Goal: Task Accomplishment & Management: Manage account settings

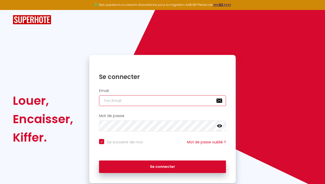
type input "[EMAIL_ADDRESS][DOMAIN_NAME]"
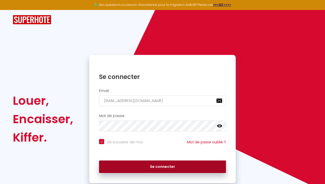
click at [150, 161] on button "Se connecter" at bounding box center [162, 167] width 127 height 13
checkbox input "true"
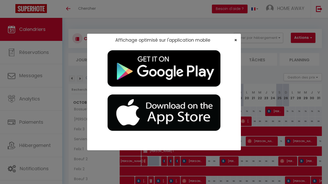
drag, startPoint x: 26, startPoint y: 11, endPoint x: 235, endPoint y: 40, distance: 210.9
click at [235, 40] on span "×" at bounding box center [235, 40] width 3 height 6
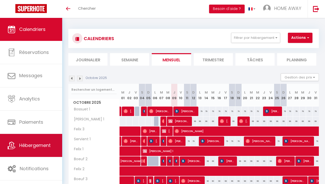
click at [32, 146] on span "Hébergement" at bounding box center [34, 145] width 31 height 6
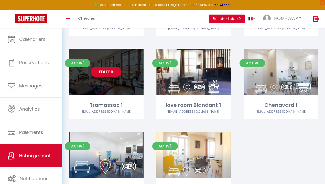
scroll to position [1203, 0]
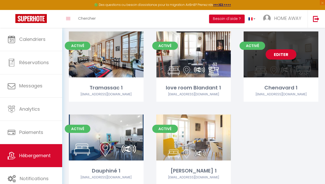
click at [273, 50] on link "Editer" at bounding box center [281, 54] width 31 height 10
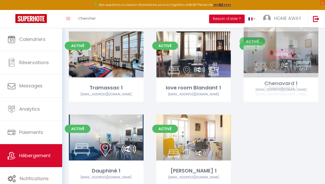
click at [273, 50] on link "Editer" at bounding box center [281, 54] width 31 height 10
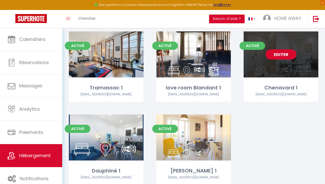
click at [273, 50] on link "Editer" at bounding box center [281, 54] width 31 height 10
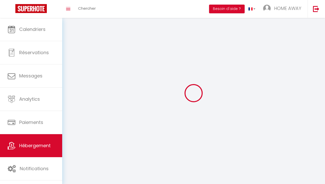
select select
select select "28"
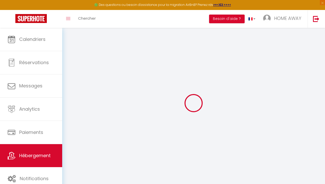
select select
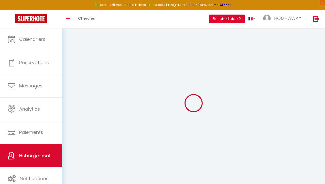
select select
checkbox input "false"
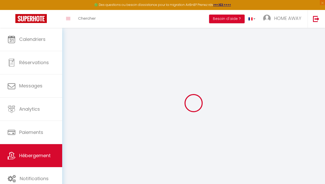
select select
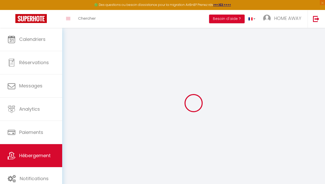
select select
checkbox input "false"
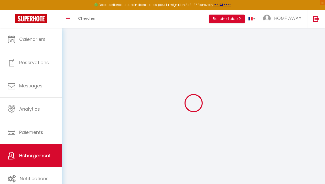
checkbox input "false"
select select
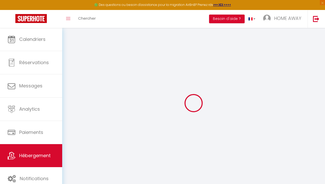
select select
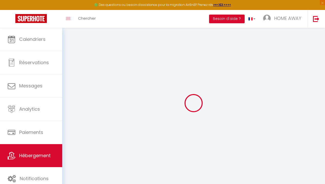
checkbox input "false"
select select
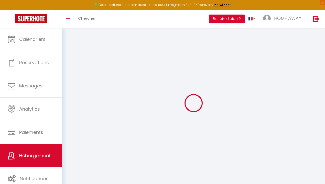
select select
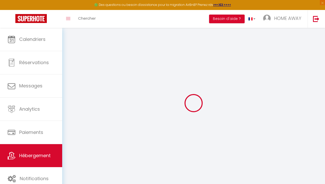
select select
checkbox input "false"
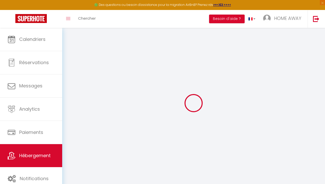
checkbox input "false"
select select
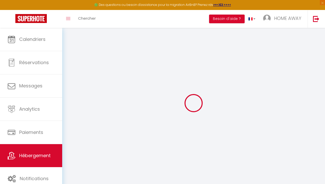
select select
checkbox input "false"
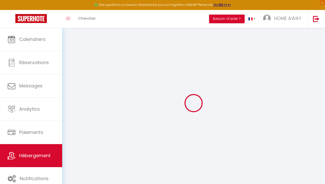
checkbox input "false"
select select
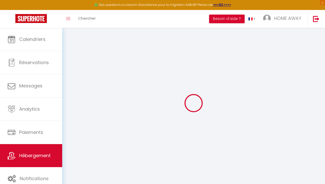
type input "Chenavard 1"
type input "HOME AWAY"
select select "2"
type input "20"
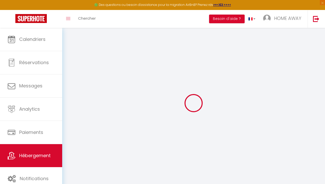
type input "25"
type input "500"
select select
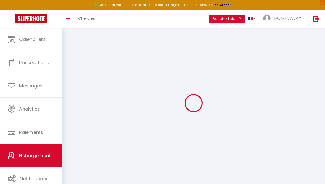
select select
type input "[STREET_ADDRESS][PERSON_NAME]"
type input "69001"
type input "[GEOGRAPHIC_DATA]"
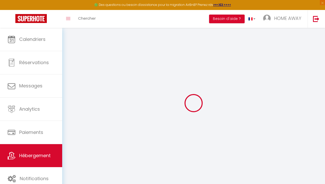
type input "[EMAIL_ADDRESS][DOMAIN_NAME]"
select select "4919"
checkbox input "false"
checkbox input "true"
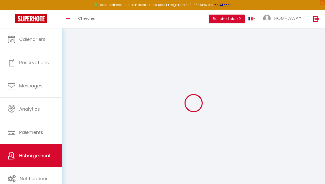
checkbox input "true"
type input "0"
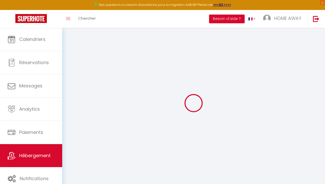
select select
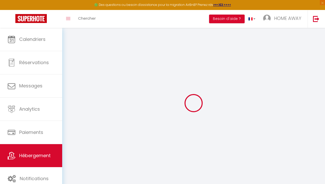
checkbox input "false"
checkbox input "true"
select select
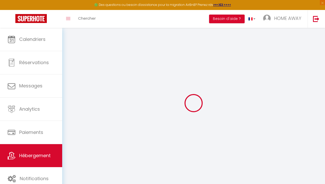
select select
checkbox input "false"
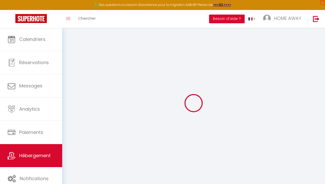
checkbox input "true"
select select "47794"
checkbox input "false"
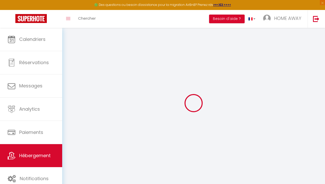
checkbox input "true"
select select "16:00"
select select
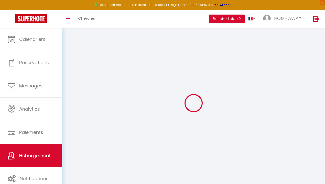
select select "10:00"
select select "15"
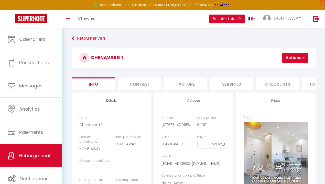
select select
checkbox input "false"
checkbox input "true"
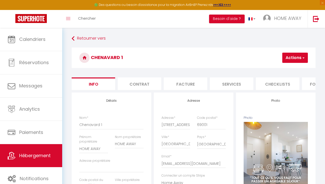
scroll to position [0, 91]
click at [265, 83] on li "Plateformes" at bounding box center [278, 84] width 43 height 13
select select
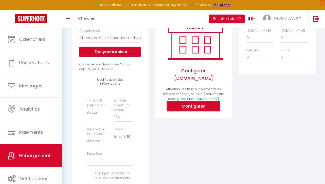
scroll to position [74, 0]
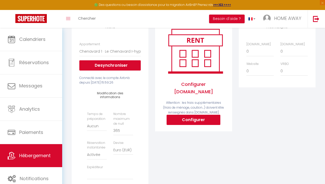
click at [192, 115] on button "Configurer" at bounding box center [194, 120] width 54 height 10
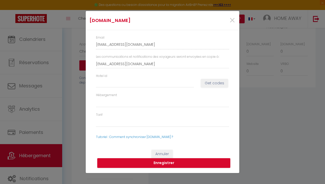
select select
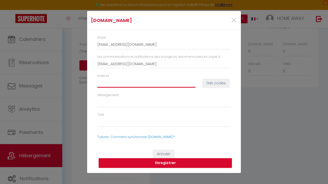
click at [137, 87] on input "Hotel id" at bounding box center [146, 83] width 98 height 9
type input "1"
select select
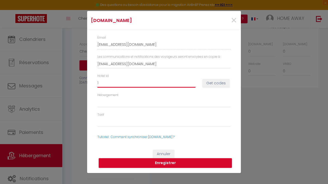
type input "15"
select select
type input "150"
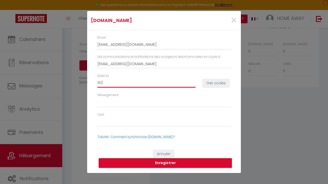
select select
type input "1507"
select select
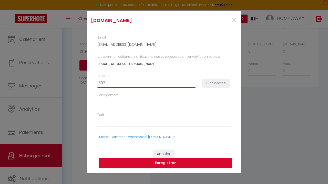
select select
type input "15073"
select select
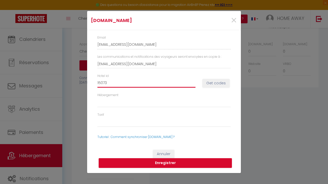
select select
type input "150732"
select select
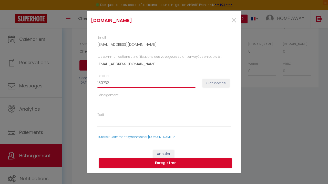
type input "1507328"
select select
type input "15073285"
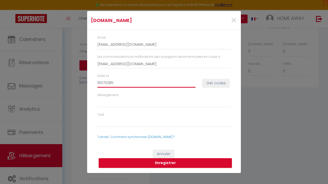
select select
type input "15073285"
click at [217, 80] on button "Get codes" at bounding box center [215, 83] width 27 height 9
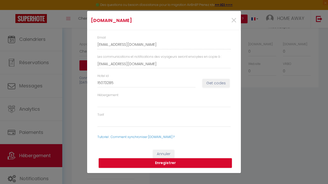
select select
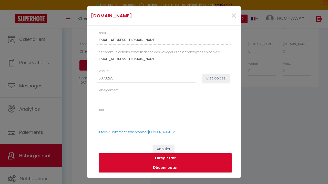
click at [172, 158] on button "Enregistrer" at bounding box center [165, 159] width 133 height 10
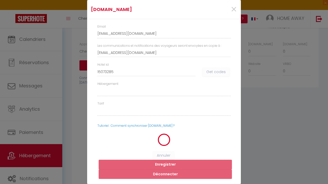
select select
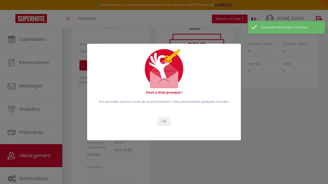
click at [161, 118] on button "OK" at bounding box center [163, 121] width 13 height 9
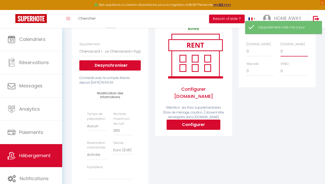
select select "+ 15 %"
select select
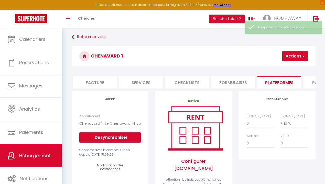
click at [296, 59] on button "Actions" at bounding box center [295, 56] width 26 height 10
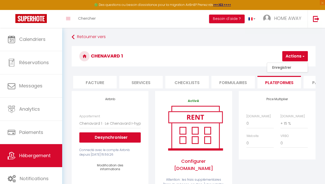
click at [282, 70] on link "Enregistrer" at bounding box center [287, 67] width 40 height 7
select select "EUR"
select select
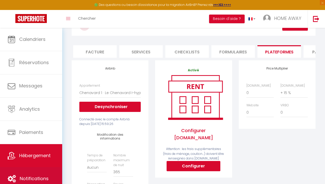
click at [23, 177] on span "Notifications" at bounding box center [34, 179] width 29 height 6
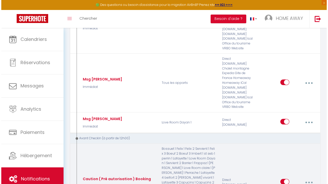
scroll to position [475, 0]
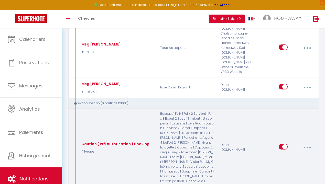
click at [306, 143] on button "button" at bounding box center [307, 148] width 14 height 10
click at [292, 156] on link "Editer" at bounding box center [294, 160] width 38 height 9
type input "Caution ( Pré autorisation ) Booking"
select select "4 Heures"
select select "if_deposit_not_paid"
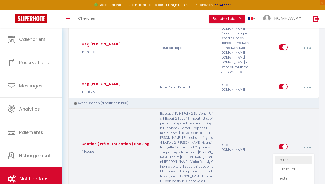
checkbox input "true"
checkbox input "false"
radio input "true"
type input "Caution ( Pré-autorisation )"
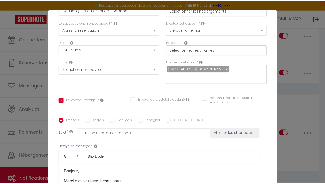
scroll to position [0, 0]
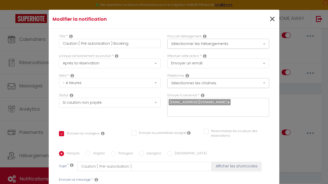
click at [269, 20] on span "×" at bounding box center [272, 19] width 6 height 15
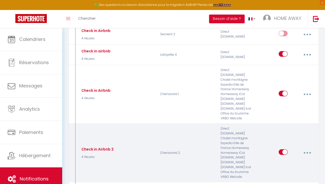
scroll to position [1881, 0]
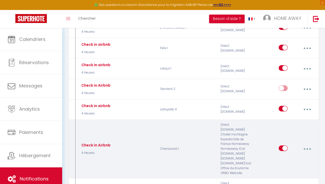
click at [306, 144] on button "button" at bounding box center [307, 149] width 14 height 10
click at [289, 166] on link "Dupliquer" at bounding box center [294, 170] width 38 height 9
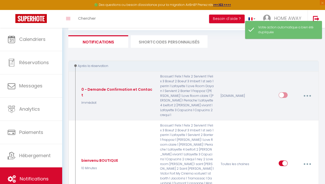
checkbox input "false"
checkbox input "true"
checkbox input "false"
checkbox input "true"
checkbox input "false"
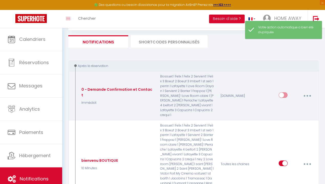
checkbox input "true"
checkbox input "false"
checkbox input "true"
checkbox input "false"
checkbox input "true"
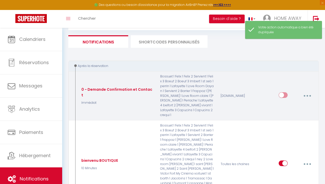
checkbox input "false"
checkbox input "true"
checkbox input "false"
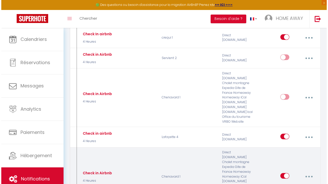
scroll to position [1839, 0]
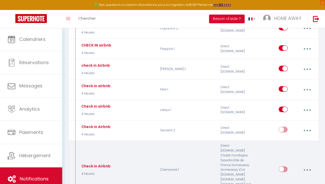
click at [309, 165] on button "button" at bounding box center [307, 170] width 14 height 10
click at [298, 178] on link "Editer" at bounding box center [294, 182] width 38 height 9
type input "Check in Airbnb"
select select "3"
select select "4 Heures"
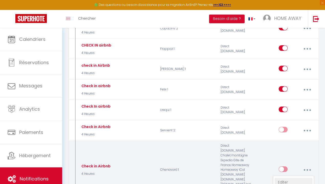
checkbox input "true"
checkbox input "false"
checkbox montagne "true"
checkbox input "true"
checkbox France "true"
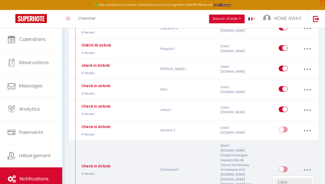
checkbox input "true"
checkbox iCal "true"
checkbox input "true"
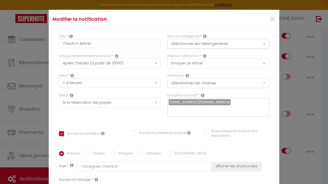
click at [208, 84] on button "Sélectionnez les chaînes" at bounding box center [218, 83] width 102 height 10
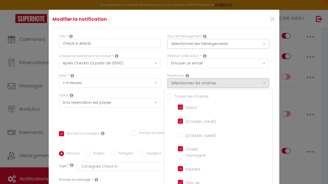
click at [187, 95] on input "Tous les apparts" at bounding box center [219, 95] width 105 height 5
click at [182, 135] on input "[DOMAIN_NAME]" at bounding box center [192, 134] width 29 height 5
click at [229, 72] on div "Effectuer cette action * Envoyer un email Envoyer un SMS Envoyer une notificati…" at bounding box center [218, 64] width 108 height 20
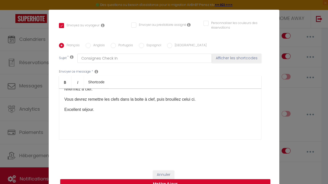
scroll to position [19, 0]
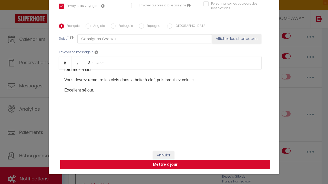
click at [207, 161] on button "Mettre à jour" at bounding box center [165, 165] width 210 height 10
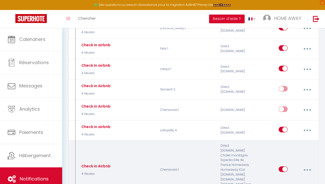
scroll to position [1825, 0]
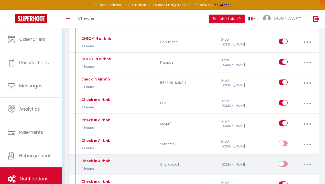
click at [281, 161] on input "checkbox" at bounding box center [283, 165] width 9 height 8
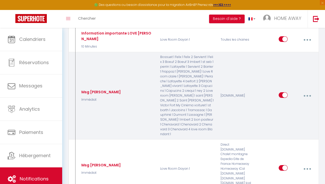
scroll to position [282, 0]
